Goal: Transaction & Acquisition: Download file/media

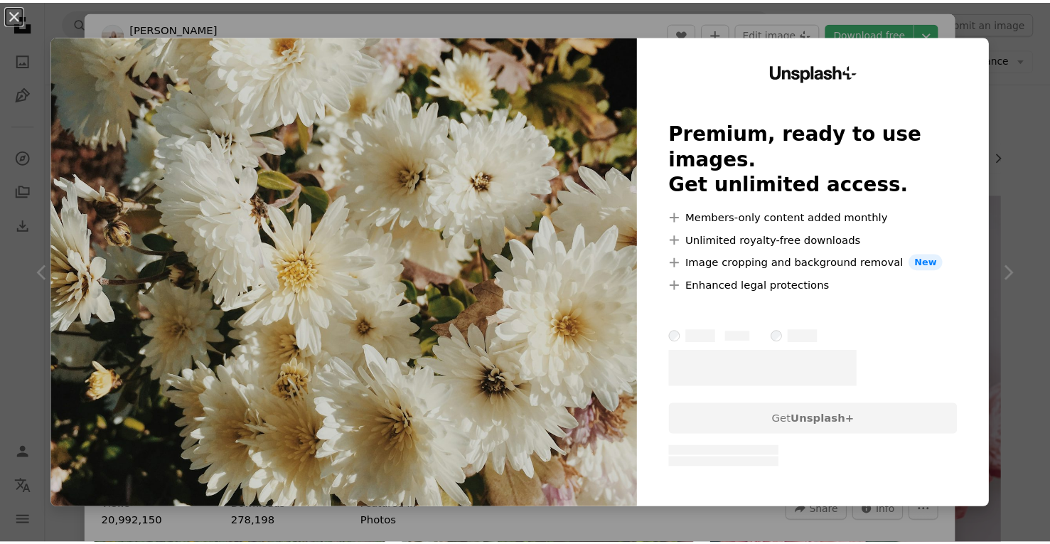
scroll to position [1849, 0]
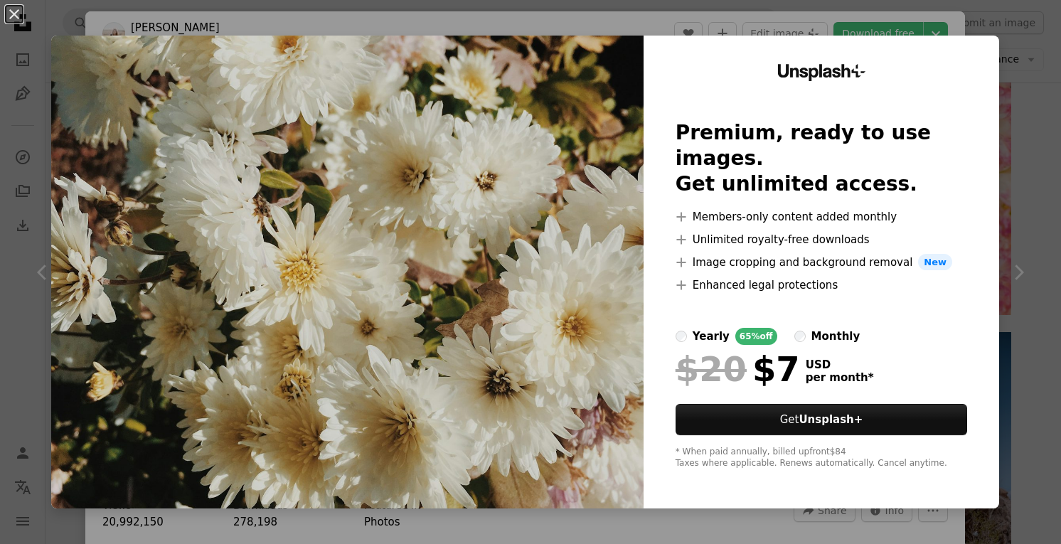
click at [1018, 72] on div "An X shape Unsplash+ Premium, ready to use images. Get unlimited access. A plus…" at bounding box center [530, 272] width 1061 height 544
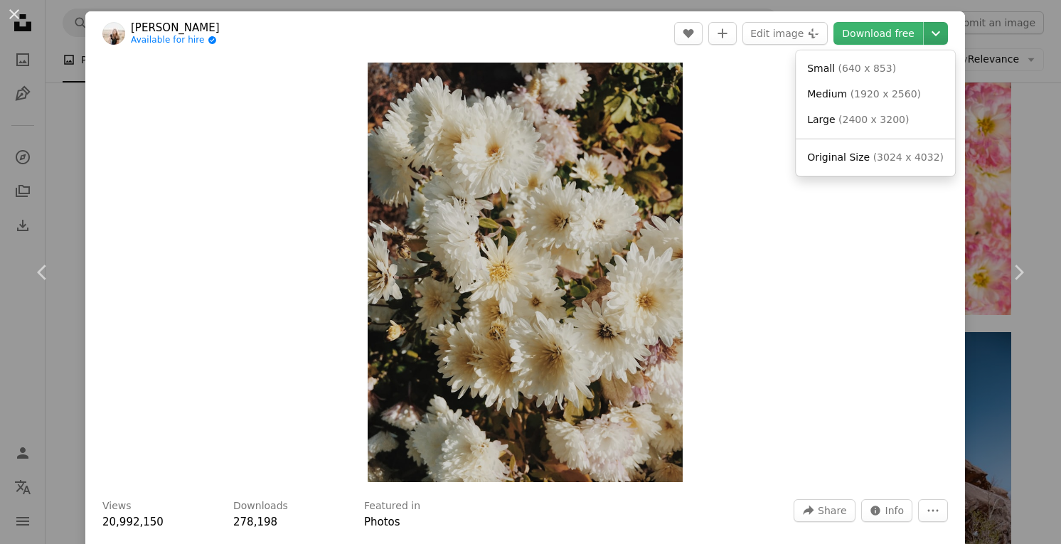
click at [927, 33] on icon "Chevron down" at bounding box center [935, 33] width 23 height 17
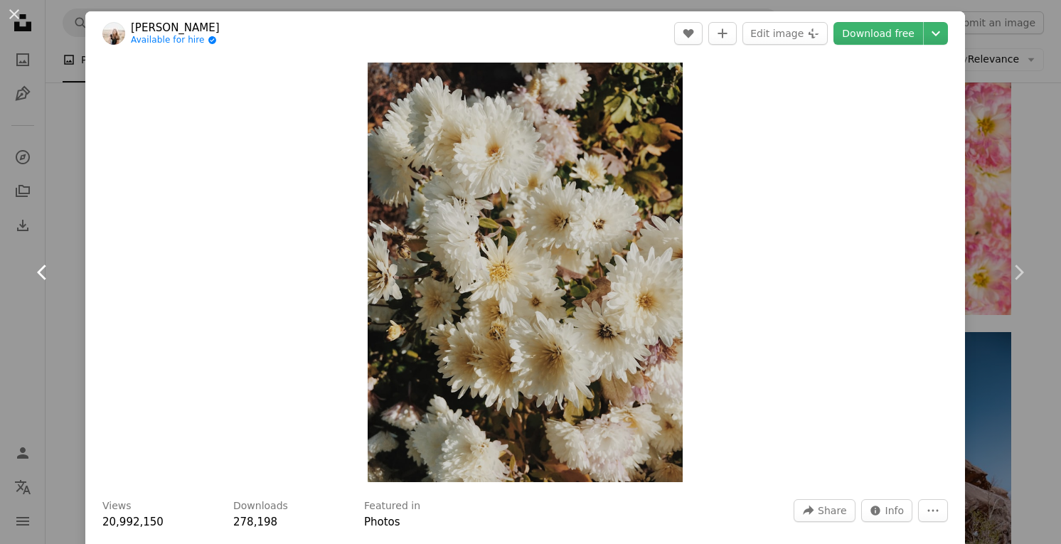
click at [68, 335] on dialog "An X shape Chevron left Chevron right [PERSON_NAME] Available for hire A checkm…" at bounding box center [530, 272] width 1061 height 544
click at [68, 335] on link "Chevron left" at bounding box center [42, 272] width 85 height 136
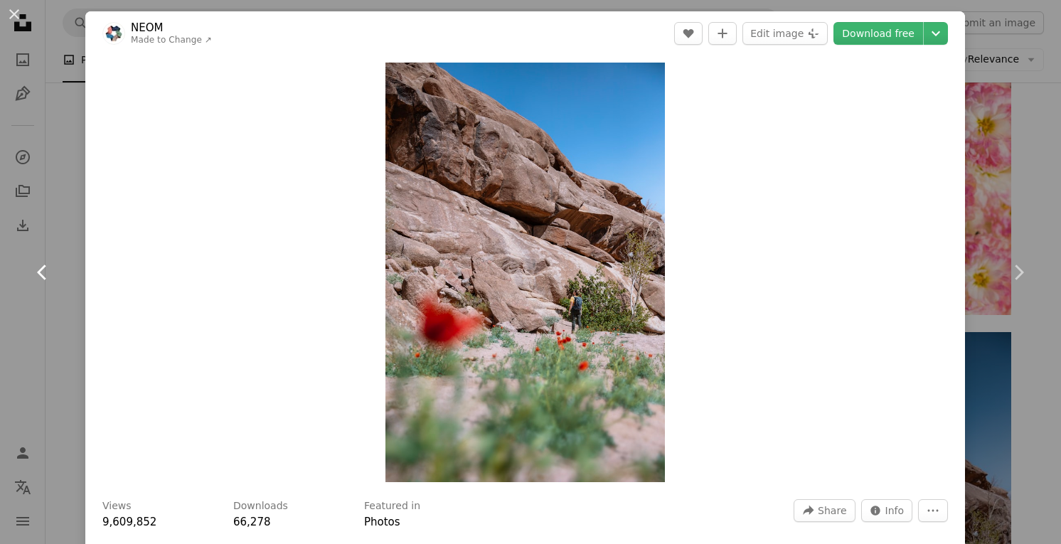
click at [68, 335] on link "Chevron left" at bounding box center [42, 272] width 85 height 136
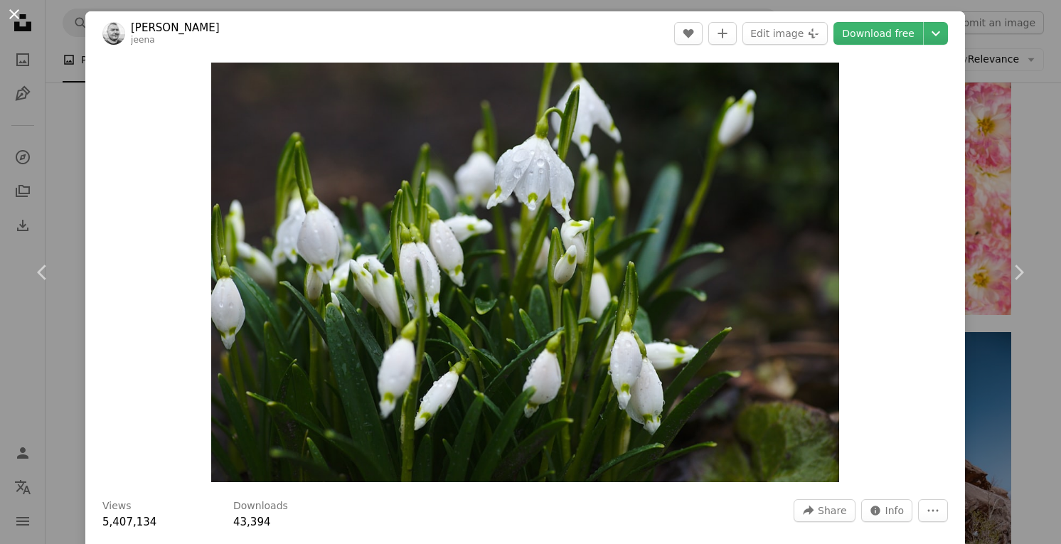
click at [18, 14] on button "An X shape" at bounding box center [14, 14] width 17 height 17
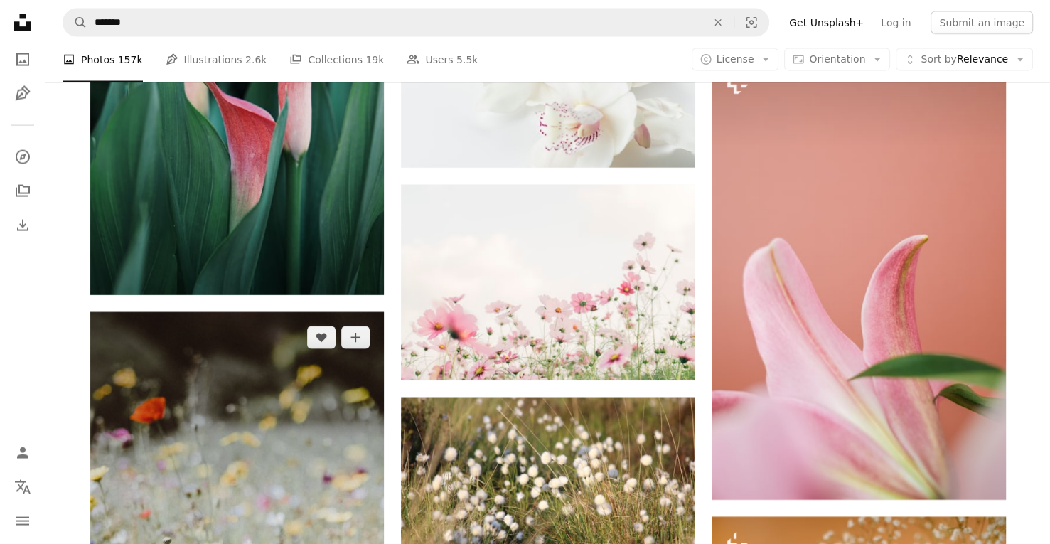
scroll to position [3013, 0]
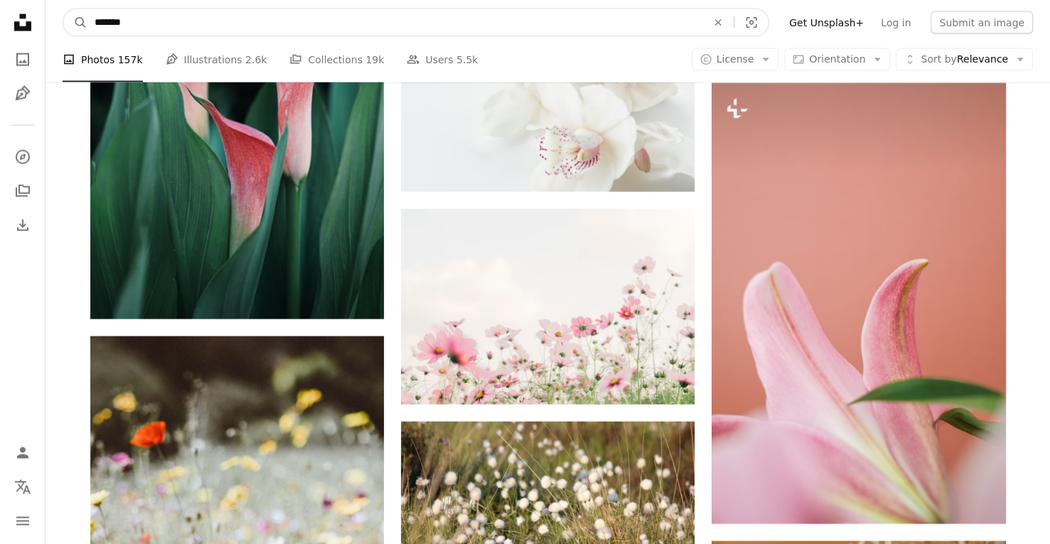
click at [195, 28] on input "*******" at bounding box center [394, 22] width 615 height 27
type input "*"
type input "*****"
click button "A magnifying glass" at bounding box center [75, 22] width 24 height 27
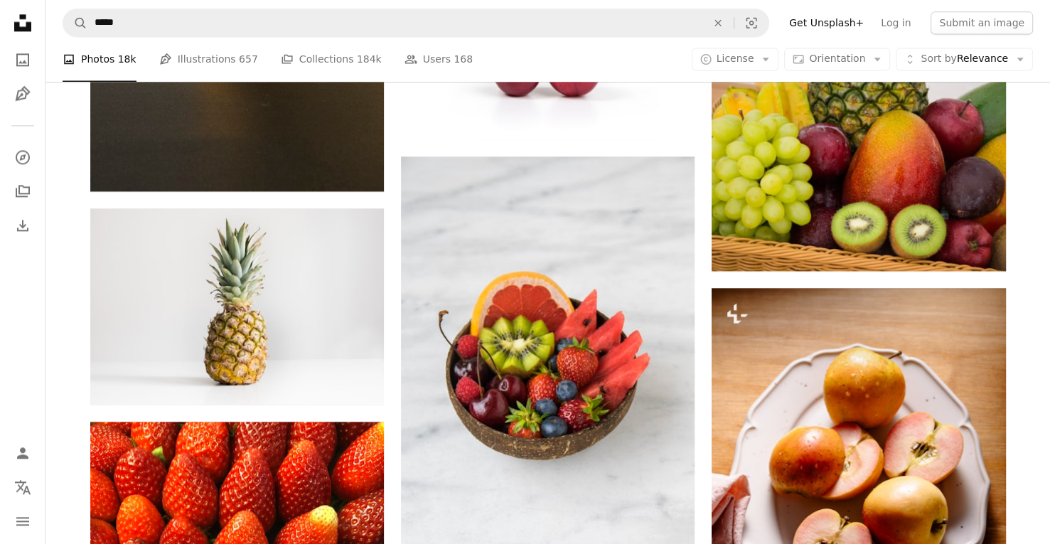
scroll to position [1938, 0]
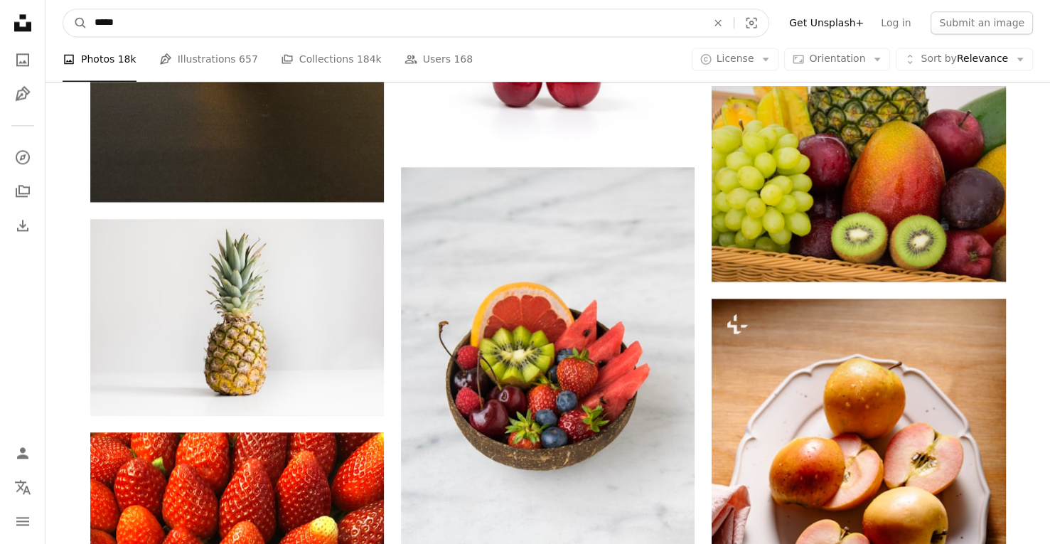
click at [171, 24] on input "*****" at bounding box center [394, 22] width 615 height 27
type input "*"
type input "******"
click button "A magnifying glass" at bounding box center [75, 22] width 24 height 27
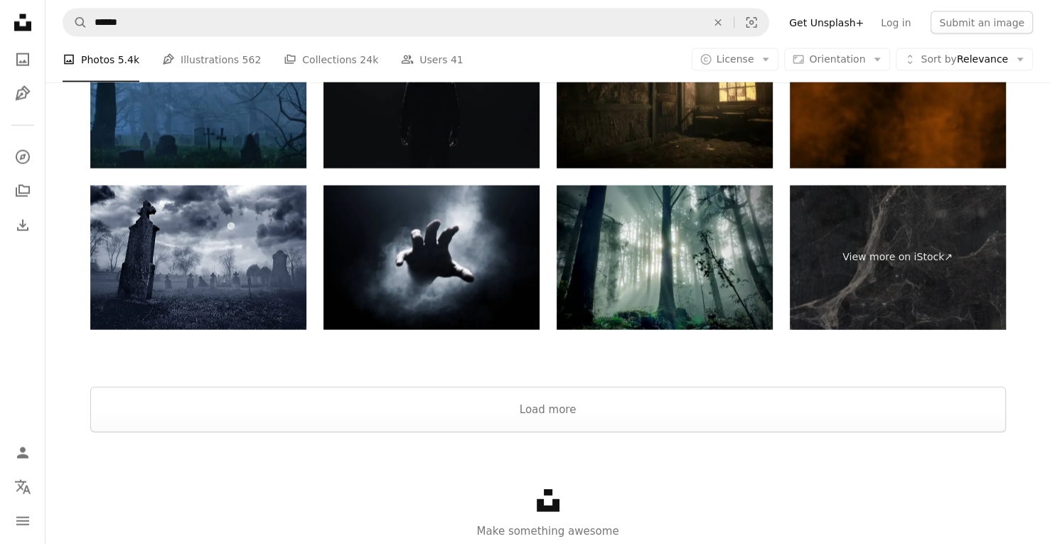
scroll to position [2992, 0]
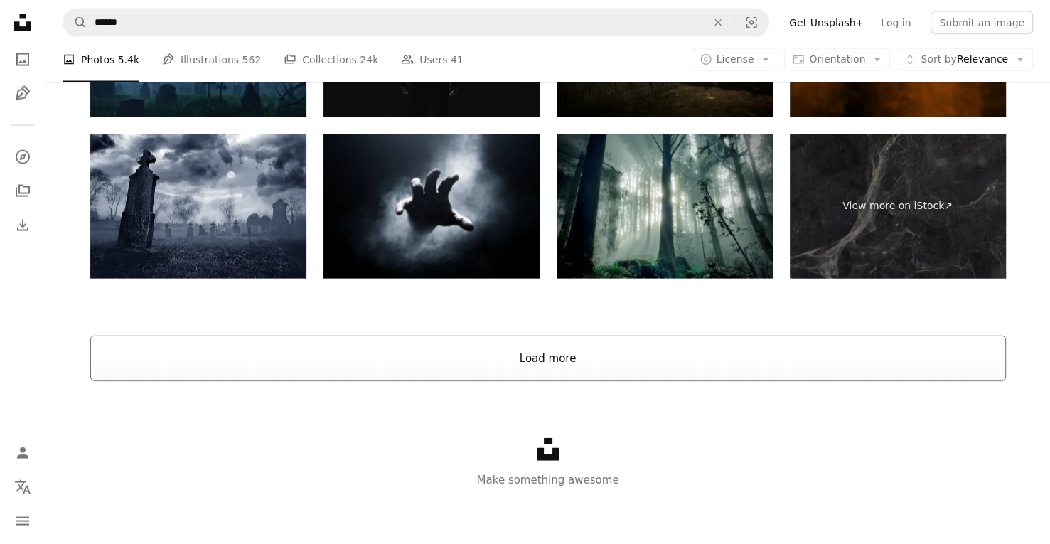
click at [515, 375] on button "Load more" at bounding box center [548, 357] width 916 height 45
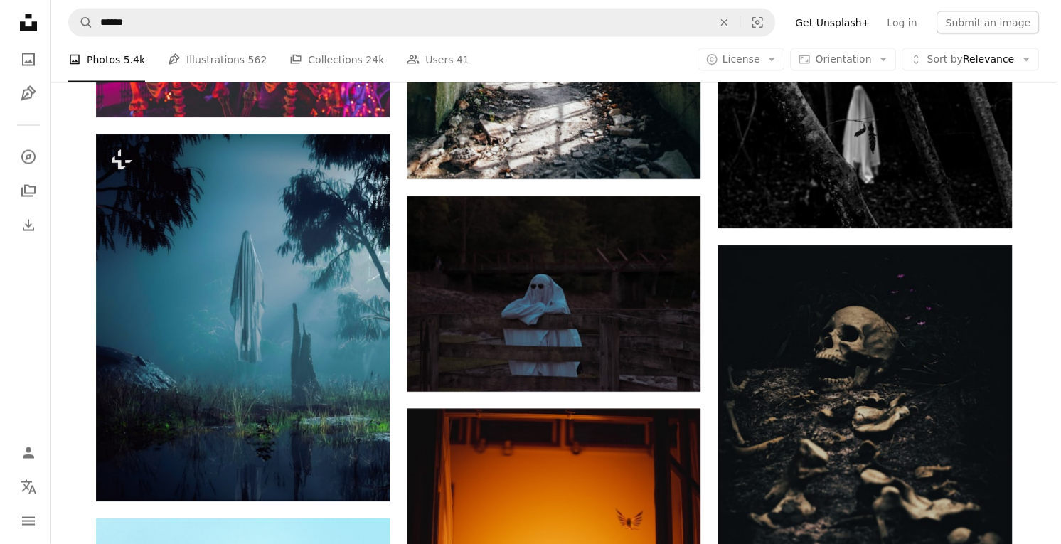
scroll to position [2844, 0]
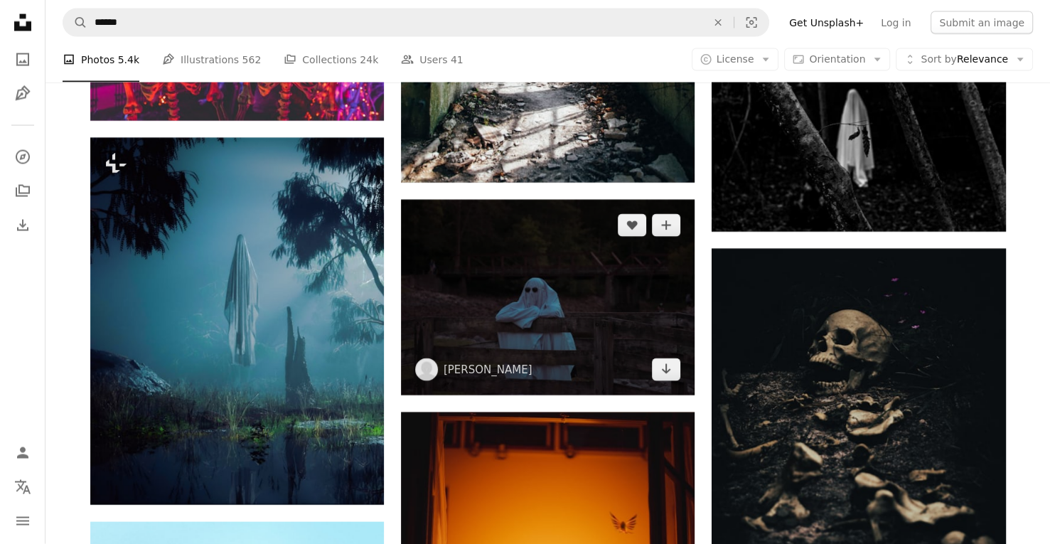
click at [554, 309] on img at bounding box center [548, 297] width 294 height 195
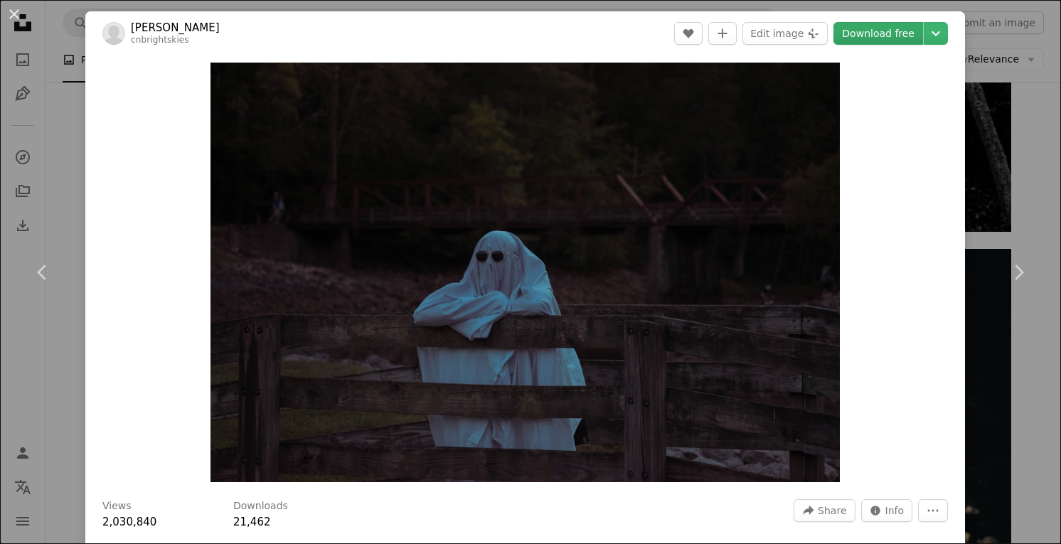
click at [896, 35] on link "Download free" at bounding box center [878, 33] width 90 height 23
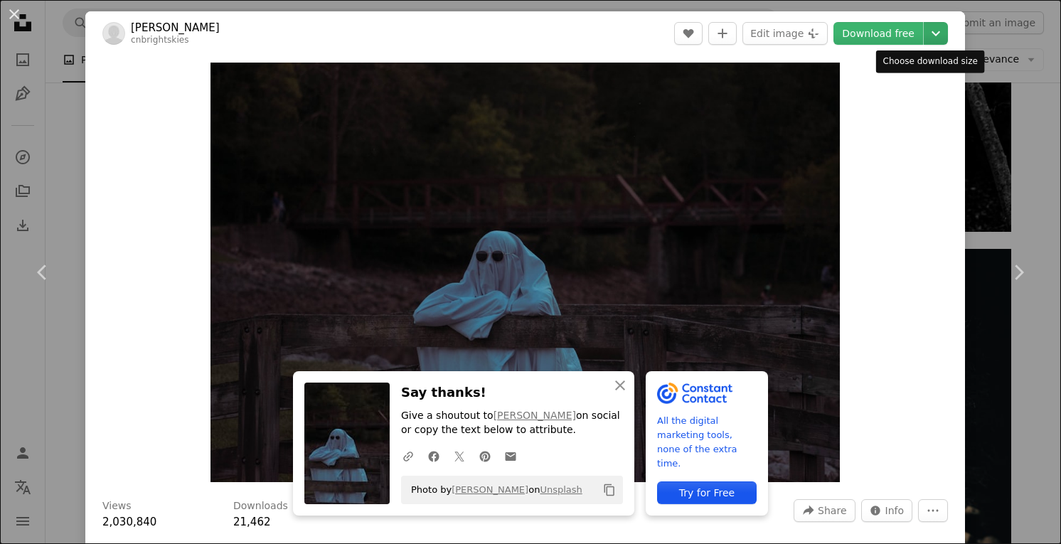
click at [925, 36] on icon "Chevron down" at bounding box center [935, 33] width 23 height 17
